Goal: Information Seeking & Learning: Find specific fact

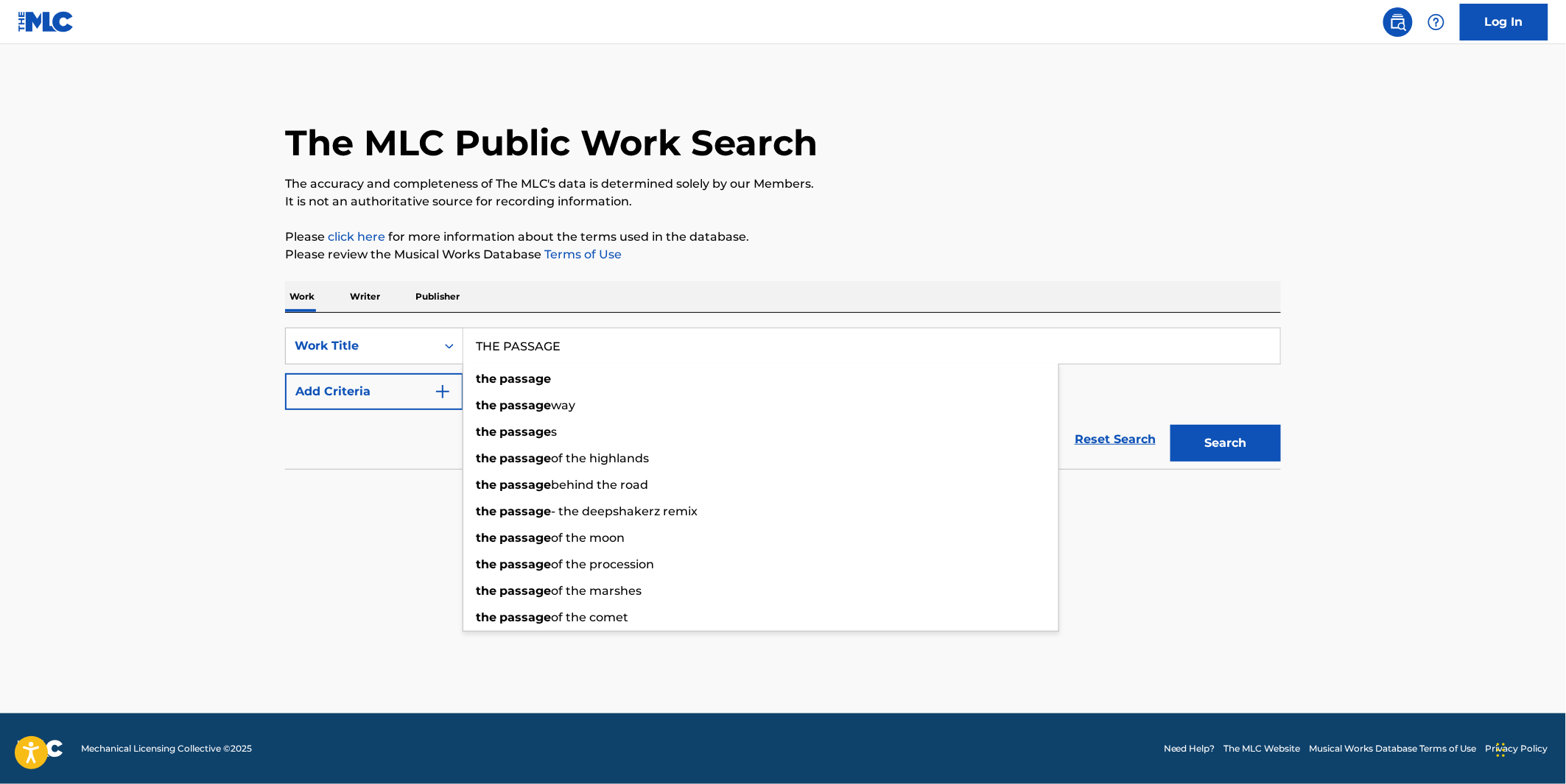
type input "THE PASSAGE"
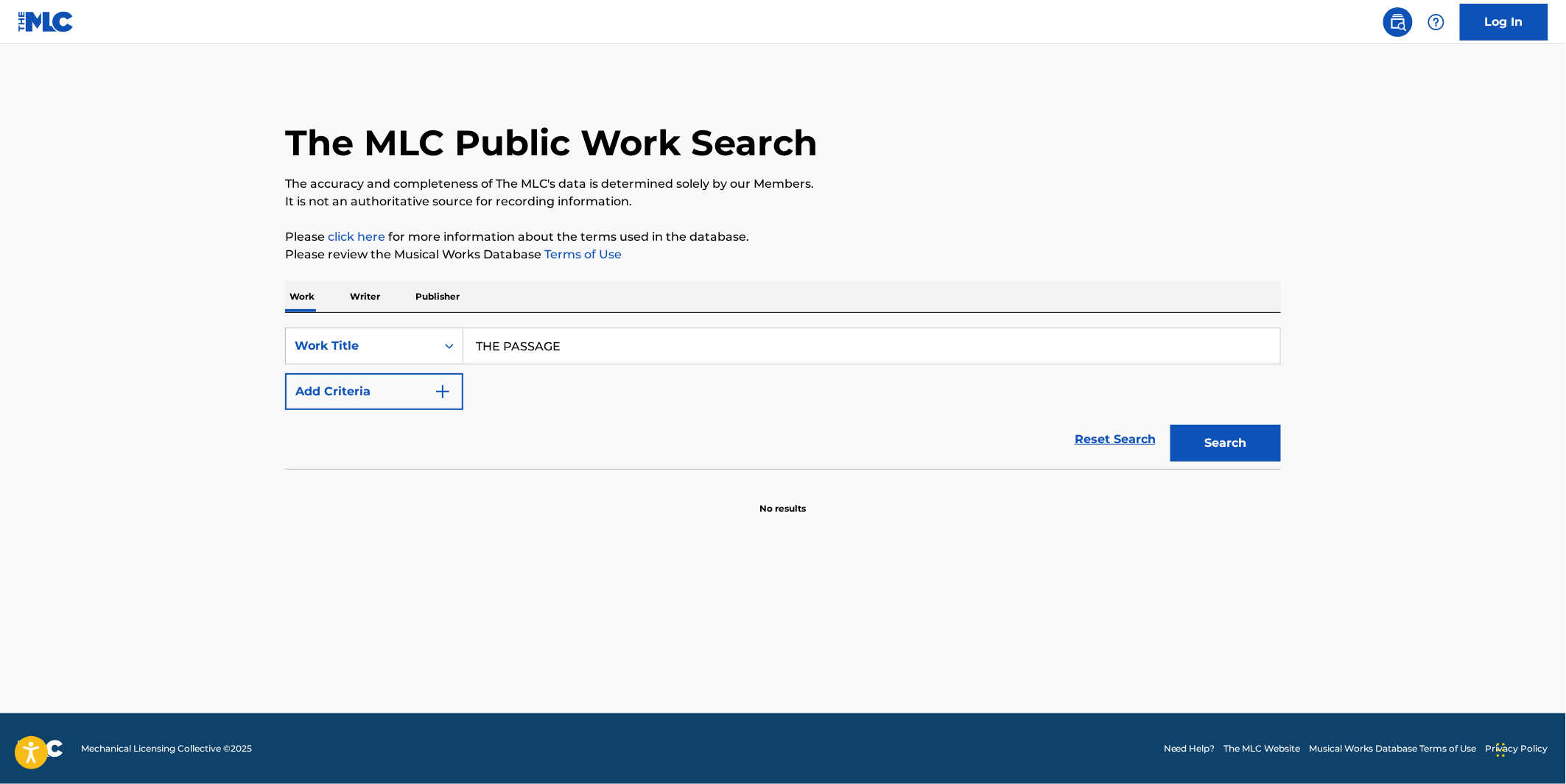
click at [355, 400] on button "Add Criteria" at bounding box center [374, 391] width 178 height 37
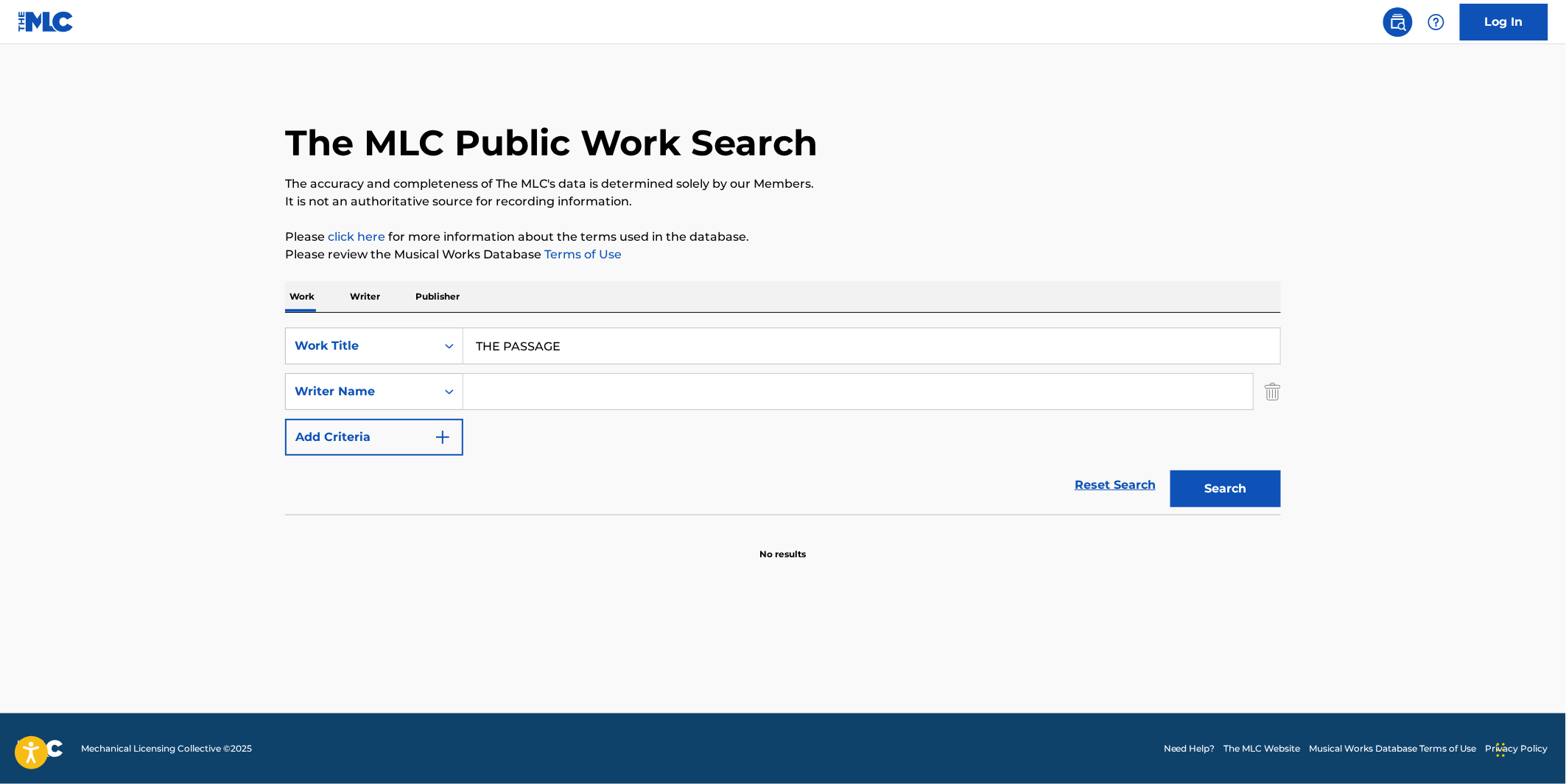
click at [569, 406] on input "Search Form" at bounding box center [858, 391] width 789 height 35
paste input "[PERSON_NAME]"
type input "[PERSON_NAME]"
click at [1250, 491] on button "Search" at bounding box center [1225, 488] width 110 height 37
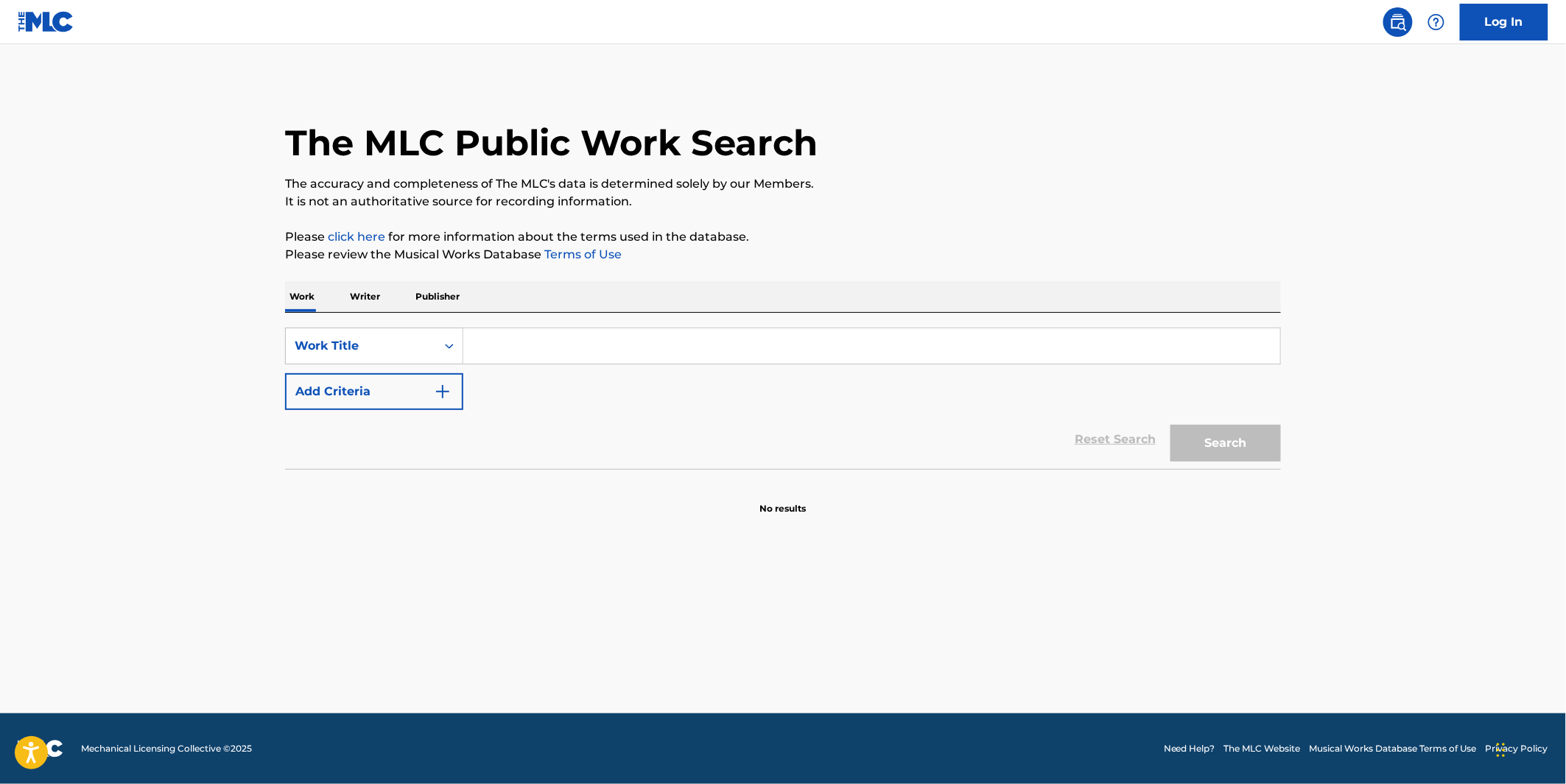
click at [521, 348] on input "Search Form" at bounding box center [872, 345] width 817 height 35
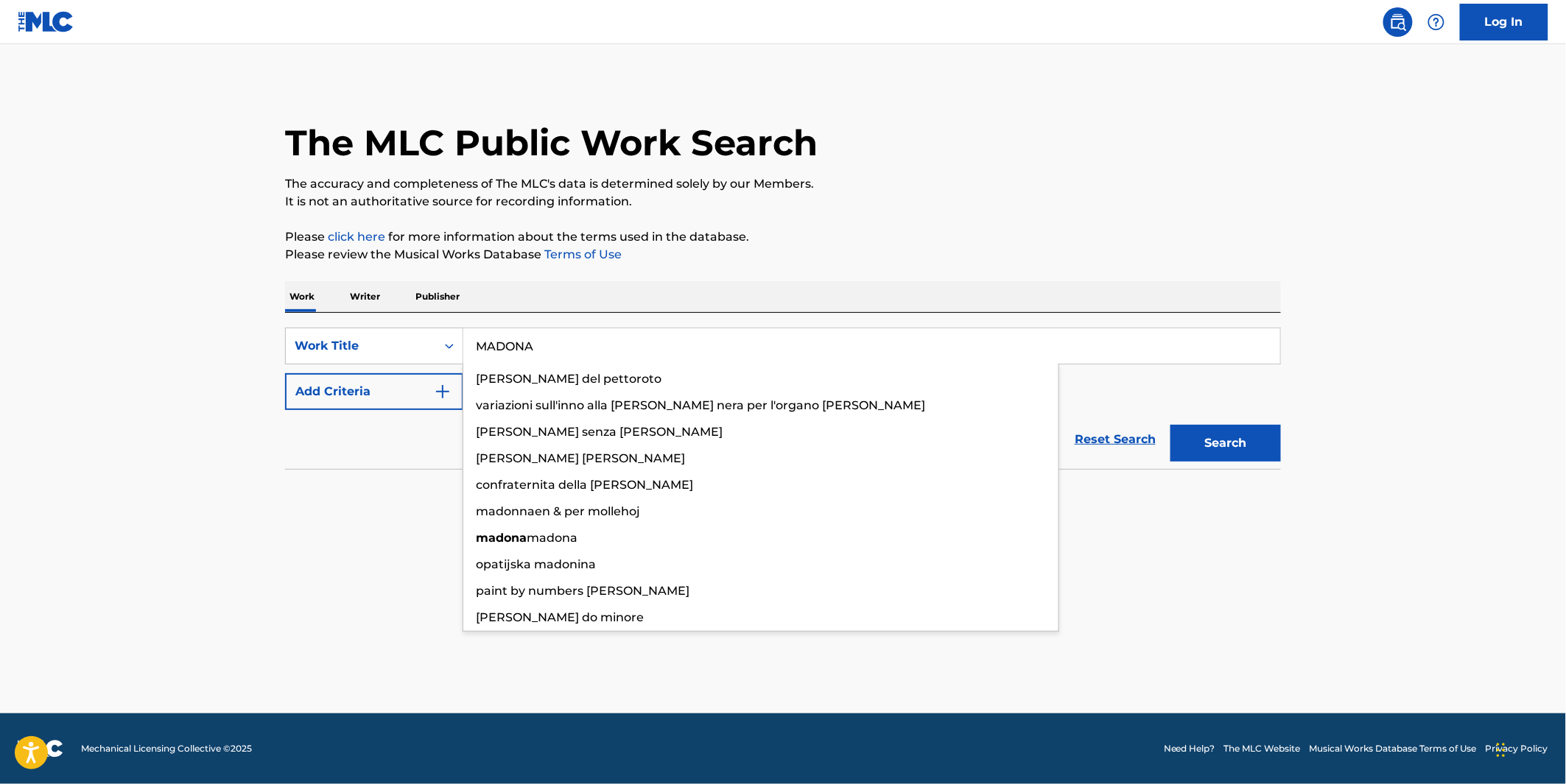
type input "MADONA"
click at [1171, 425] on button "Search" at bounding box center [1225, 443] width 110 height 37
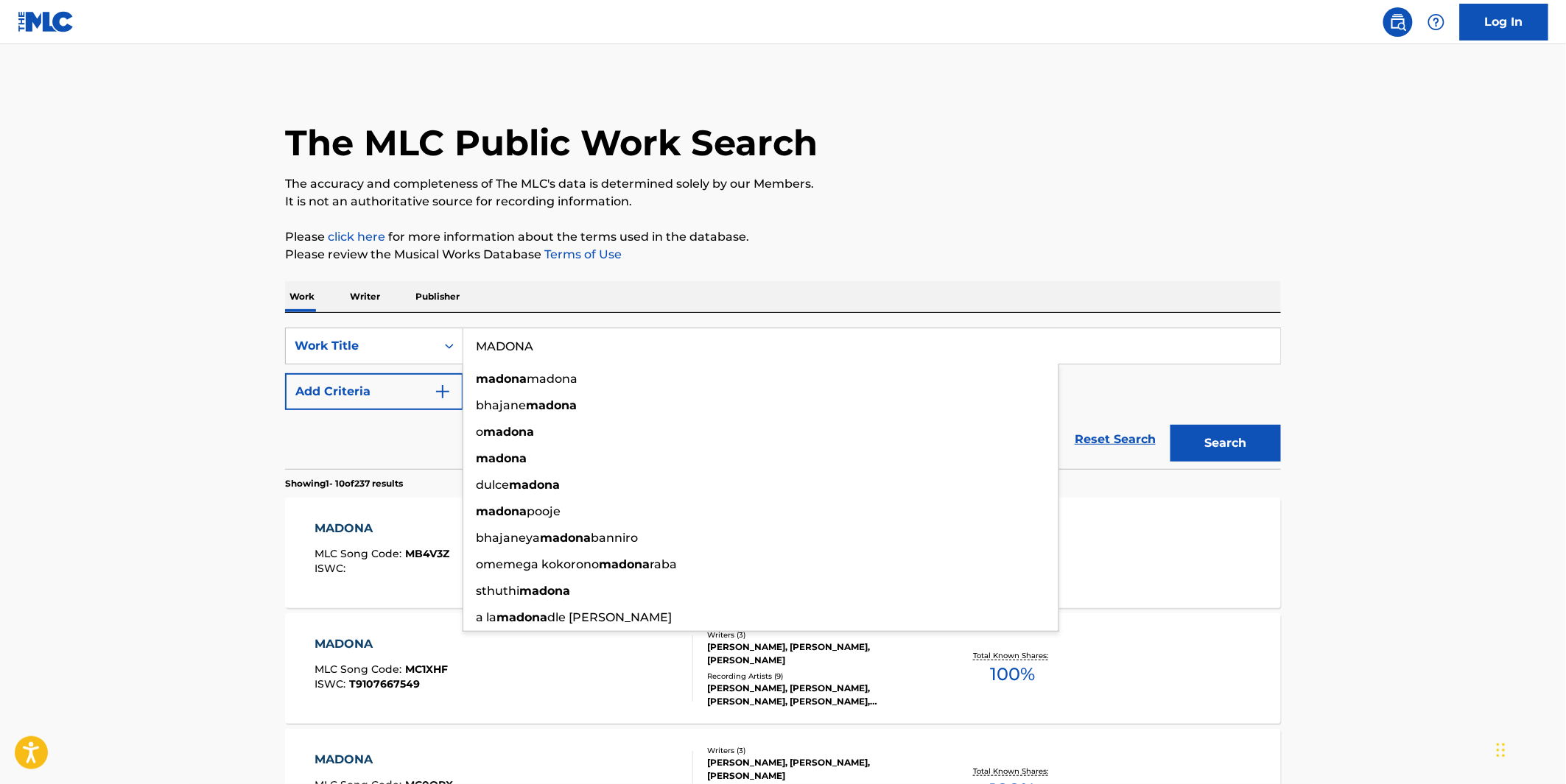
click at [1011, 174] on div "The MLC Public Work Search" at bounding box center [783, 135] width 996 height 108
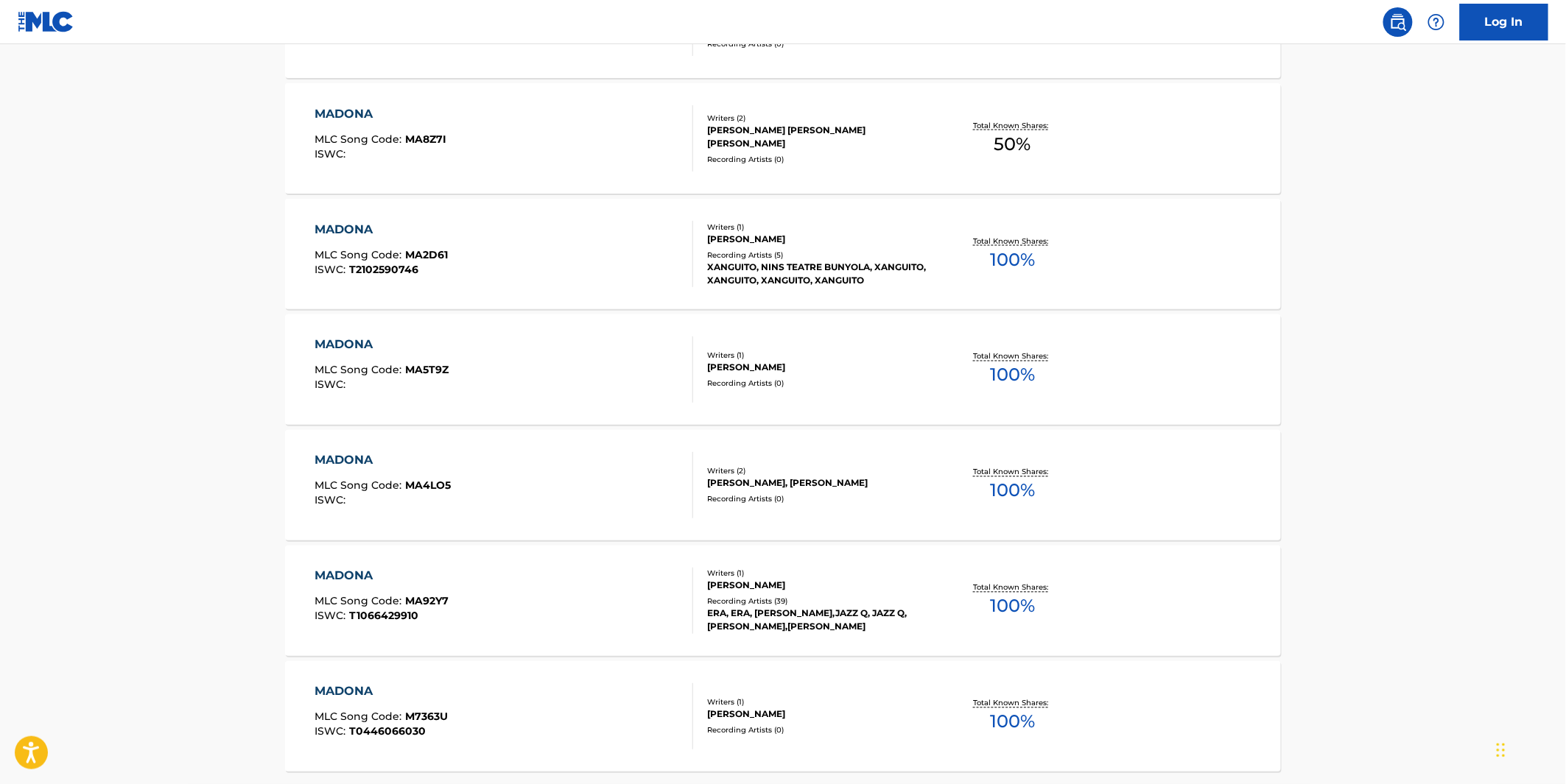
scroll to position [982, 0]
